Goal: Book appointment/travel/reservation

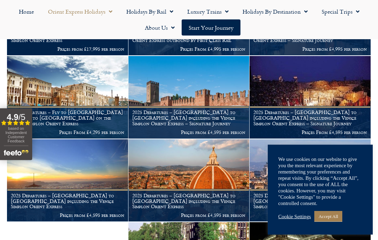
scroll to position [287, 0]
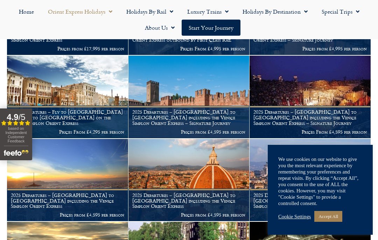
click at [334, 222] on link "Accept All" at bounding box center [329, 216] width 28 height 11
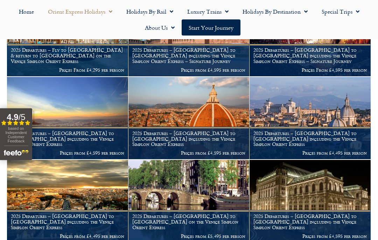
scroll to position [349, 0]
click at [6, 130] on div "based on Independent Customer Feedback" at bounding box center [16, 135] width 25 height 19
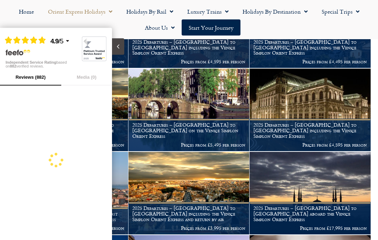
scroll to position [440, 0]
click at [9, 42] on icon at bounding box center [8, 40] width 5 height 5
click at [35, 84] on button "Reviews (882)" at bounding box center [30, 77] width 61 height 17
click at [371, 122] on link "2025 Departures – London to Vienna including the Venice Simplon Orient Express …" at bounding box center [311, 110] width 122 height 83
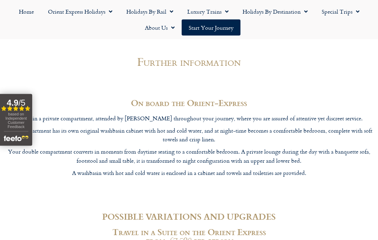
scroll to position [2059, 0]
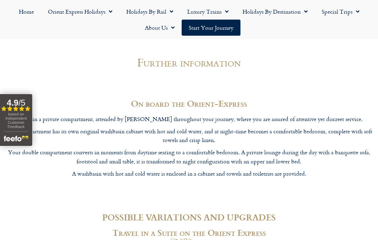
click at [152, 14] on link "Holidays by Rail" at bounding box center [149, 12] width 61 height 16
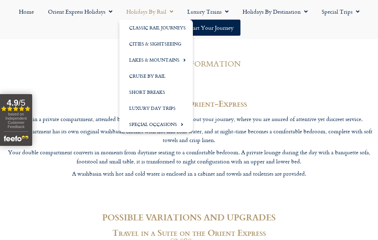
click at [168, 28] on link "Classic Rail Journeys" at bounding box center [156, 28] width 74 height 16
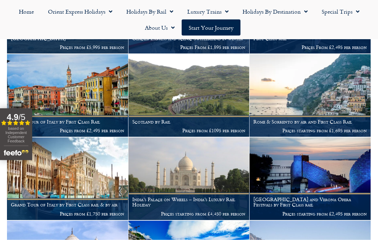
scroll to position [377, 0]
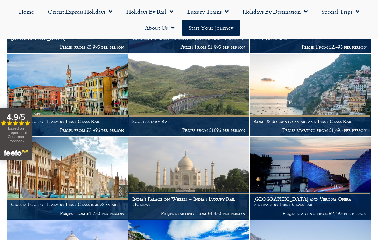
click at [206, 101] on img at bounding box center [189, 95] width 121 height 83
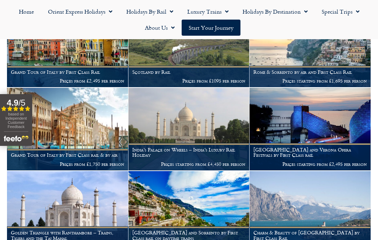
scroll to position [426, 0]
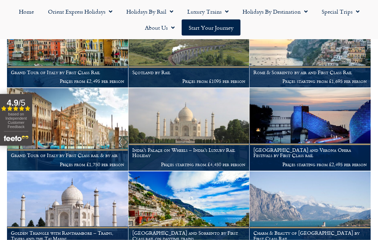
click at [211, 13] on link "Luxury Trains" at bounding box center [207, 12] width 55 height 16
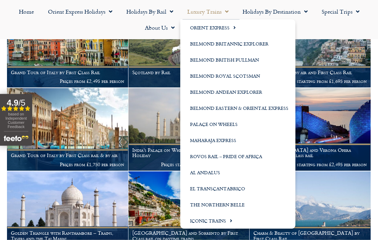
scroll to position [426, 0]
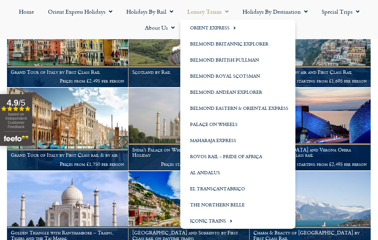
click at [233, 75] on link "Belmond Royal Scotsman" at bounding box center [237, 76] width 115 height 16
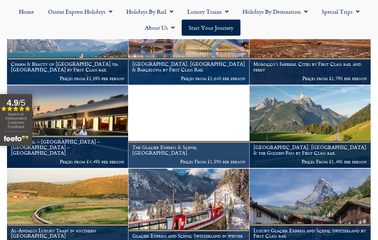
scroll to position [178, 0]
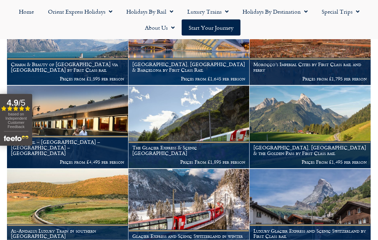
click at [275, 12] on link "Holidays by Destination" at bounding box center [275, 12] width 79 height 16
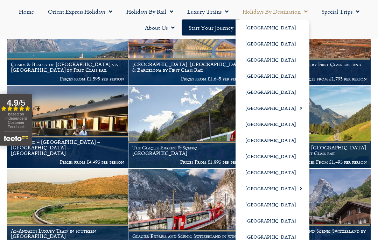
scroll to position [179, 0]
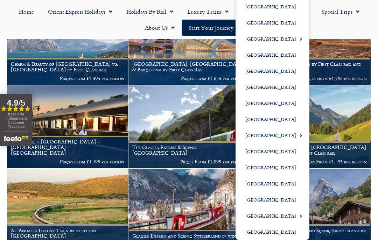
click at [273, 233] on link "[GEOGRAPHIC_DATA]" at bounding box center [273, 232] width 74 height 16
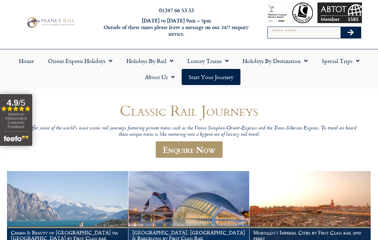
scroll to position [0, 0]
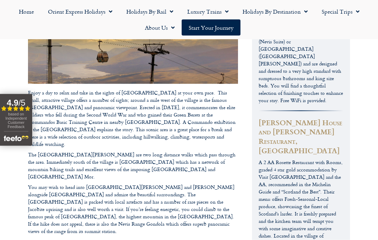
scroll to position [2134, 0]
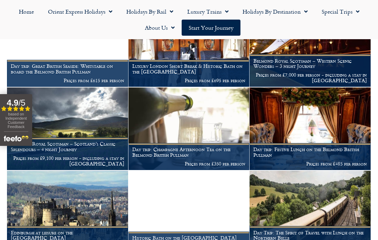
scroll to position [576, 0]
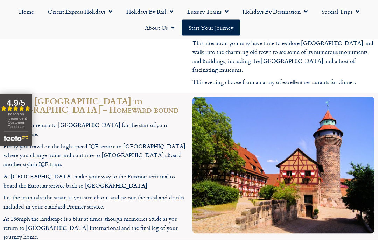
scroll to position [1782, 0]
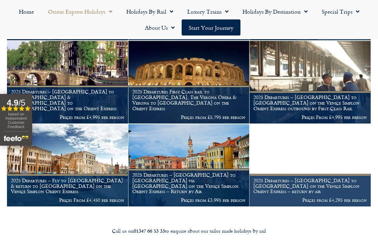
scroll to position [718, 0]
